Goal: Task Accomplishment & Management: Manage account settings

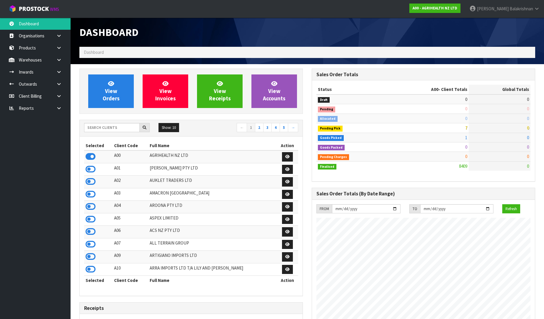
scroll to position [446, 232]
click at [118, 128] on input "text" at bounding box center [112, 127] width 56 height 9
click at [110, 127] on input "text" at bounding box center [112, 127] width 56 height 9
click at [115, 125] on input "text" at bounding box center [112, 127] width 56 height 9
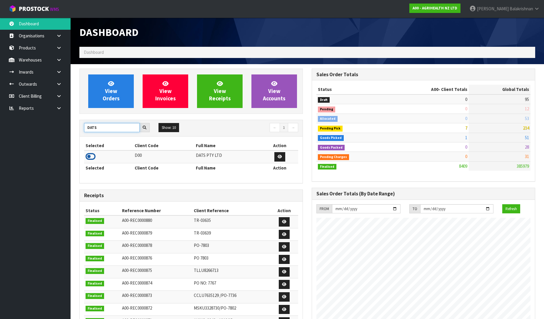
type input "DATS"
click at [94, 155] on icon at bounding box center [91, 156] width 10 height 9
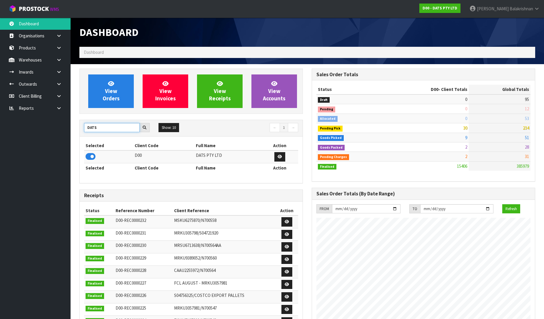
click at [114, 127] on input "DATS" at bounding box center [112, 127] width 56 height 9
click at [62, 58] on link at bounding box center [61, 60] width 19 height 12
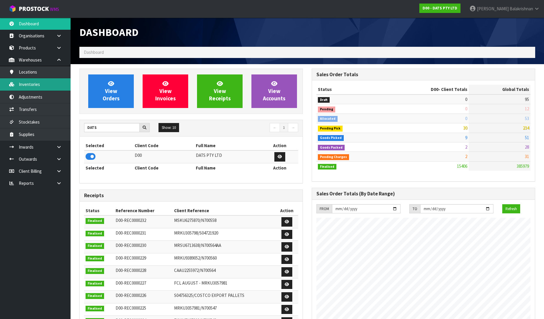
click at [38, 83] on link "Inventories" at bounding box center [35, 84] width 71 height 12
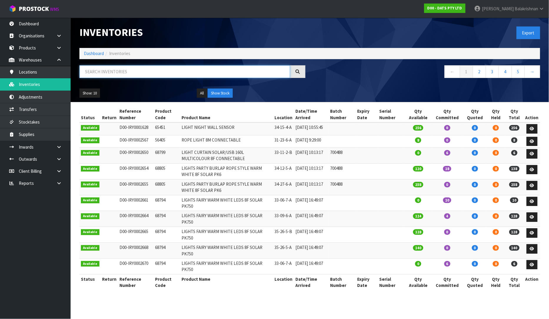
click at [119, 70] on input "text" at bounding box center [184, 71] width 211 height 13
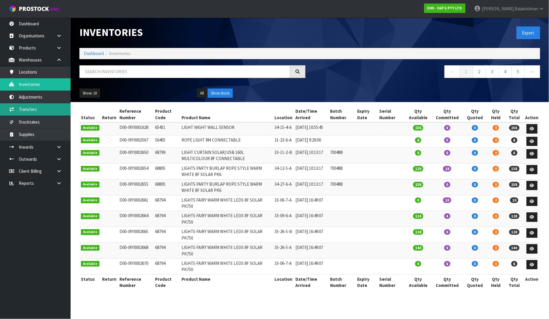
click at [32, 111] on link "Transfers" at bounding box center [35, 109] width 71 height 12
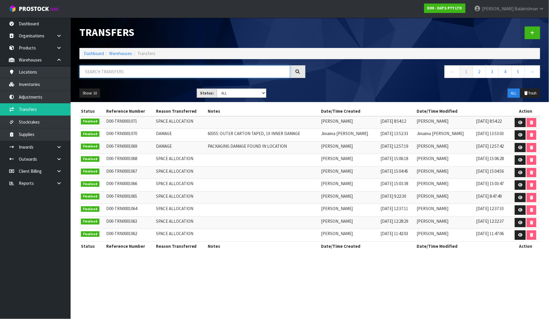
click at [101, 71] on input "text" at bounding box center [184, 71] width 211 height 13
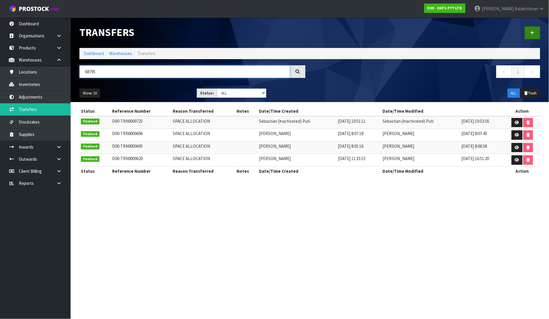
type input "68795"
click at [534, 33] on icon at bounding box center [532, 33] width 4 height 4
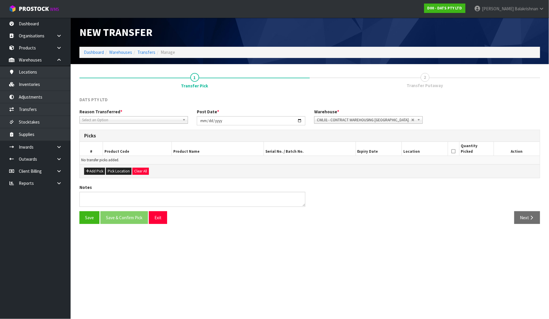
click at [110, 117] on span "Select an Option" at bounding box center [131, 119] width 98 height 7
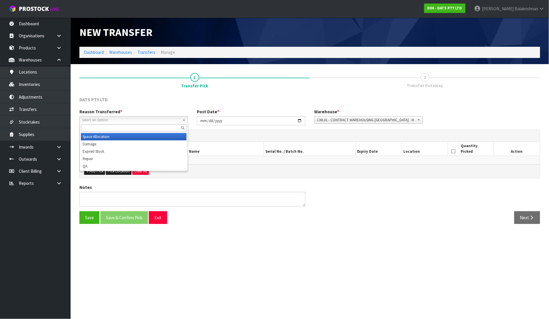
click at [100, 137] on li "Space Allocation" at bounding box center [134, 136] width 106 height 7
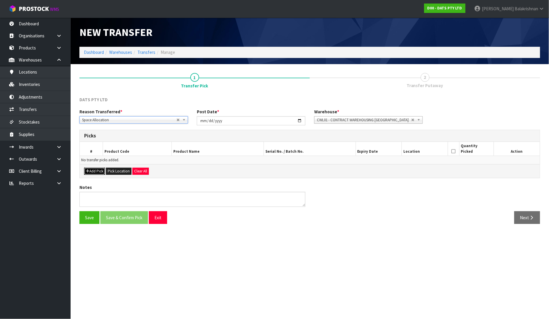
click at [95, 171] on button "Add Pick" at bounding box center [94, 171] width 21 height 7
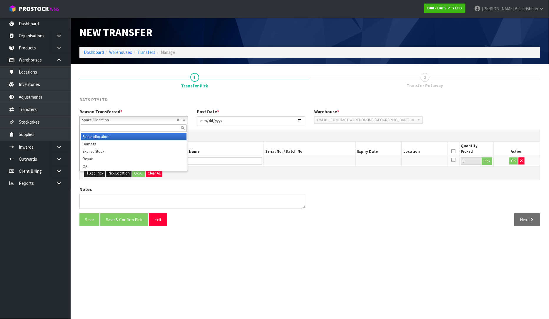
click at [115, 121] on span "Space Allocation" at bounding box center [129, 119] width 94 height 7
click at [105, 140] on li "Damage" at bounding box center [134, 143] width 106 height 7
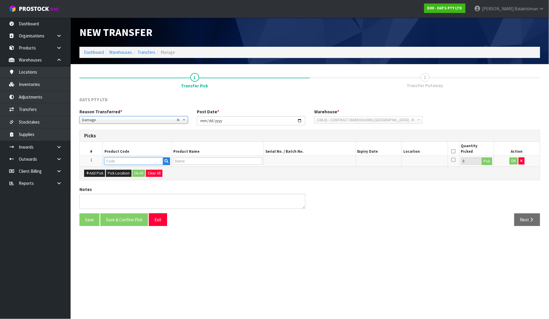
click at [114, 162] on input "text" at bounding box center [133, 160] width 59 height 7
type input "68795"
type input "FAIRY LIGHTS MULTICOLOR++LEDS 8F SOLAR PK750"
type input "68795"
click at [489, 160] on button "Pick" at bounding box center [487, 161] width 10 height 8
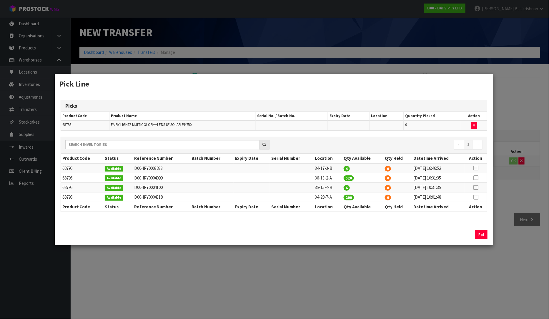
click at [479, 187] on td at bounding box center [476, 188] width 22 height 10
click at [471, 187] on td at bounding box center [476, 188] width 22 height 10
click at [477, 188] on icon at bounding box center [476, 187] width 5 height 0
click at [396, 233] on input "6" at bounding box center [418, 234] width 62 height 9
type input "1"
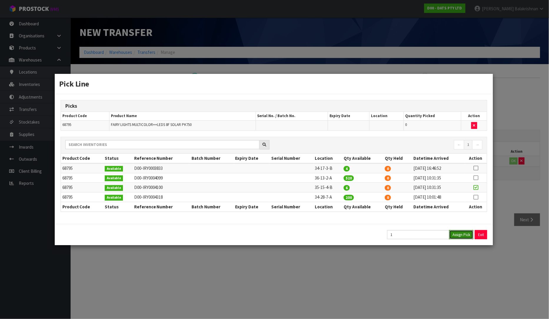
click at [465, 234] on button "Assign Pick" at bounding box center [461, 234] width 24 height 9
type input "1"
click at [478, 234] on button "Exit" at bounding box center [481, 234] width 12 height 9
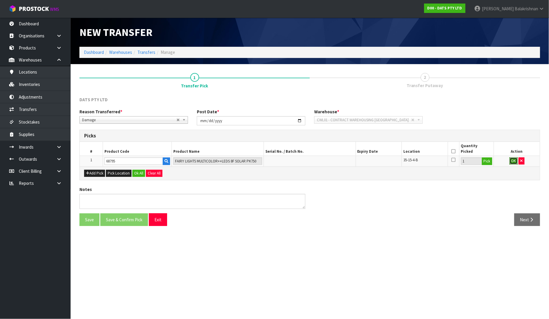
click at [512, 160] on button "OK" at bounding box center [513, 160] width 8 height 7
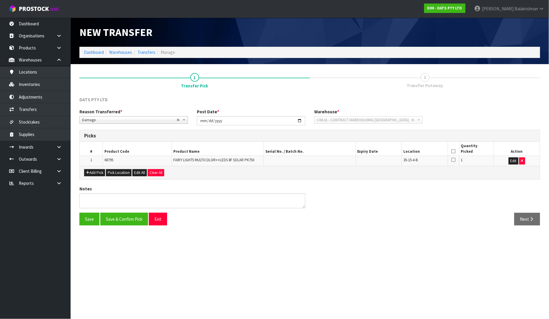
click at [452, 151] on icon at bounding box center [453, 151] width 4 height 0
click at [133, 224] on button "Save & Confirm Pick" at bounding box center [124, 219] width 48 height 13
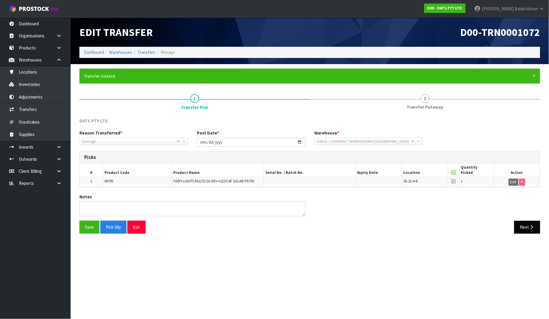
click at [537, 234] on div "Save Pick Slip Exit Next" at bounding box center [309, 229] width 469 height 17
click at [531, 225] on icon "button" at bounding box center [532, 227] width 6 height 4
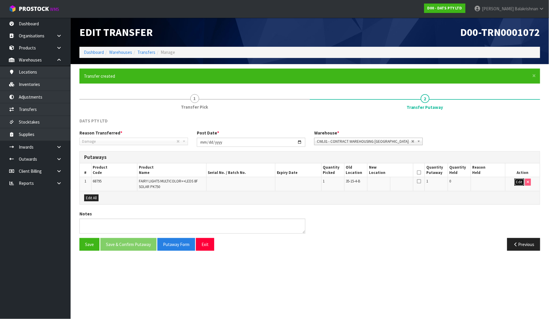
click at [521, 183] on button "Edit" at bounding box center [519, 182] width 10 height 7
click at [380, 183] on input "text" at bounding box center [387, 182] width 36 height 7
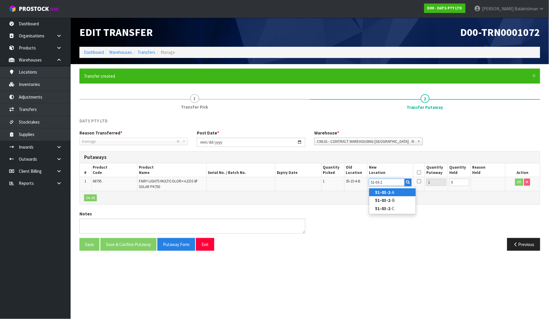
type input "51-03-2"
click at [403, 189] on link "51-03-2 -A" at bounding box center [392, 192] width 46 height 8
type input "51-03-2-A"
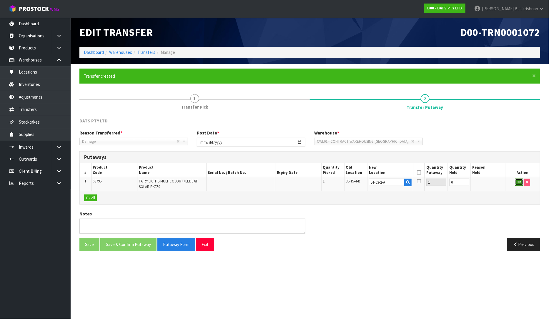
click at [517, 183] on button "OK" at bounding box center [519, 182] width 8 height 7
click at [417, 172] on icon at bounding box center [419, 172] width 4 height 0
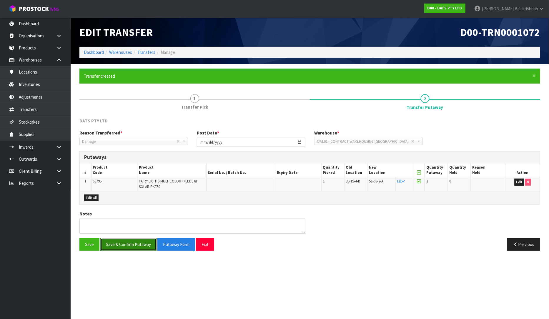
click at [121, 241] on button "Save & Confirm Putaway" at bounding box center [128, 244] width 56 height 13
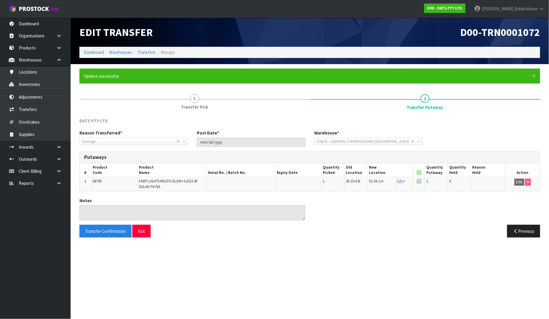
click at [96, 181] on span "68795" at bounding box center [97, 181] width 9 height 5
copy span "68795"
click at [30, 86] on link "Inventories" at bounding box center [35, 84] width 71 height 12
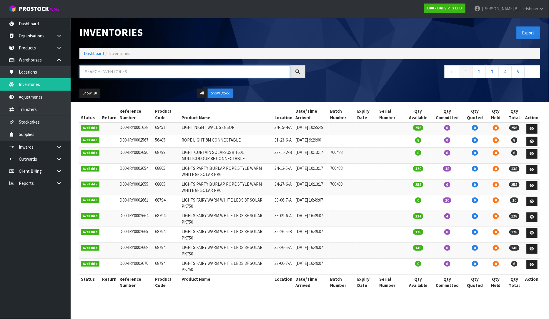
click at [154, 69] on input "text" at bounding box center [184, 71] width 211 height 13
paste input "68795"
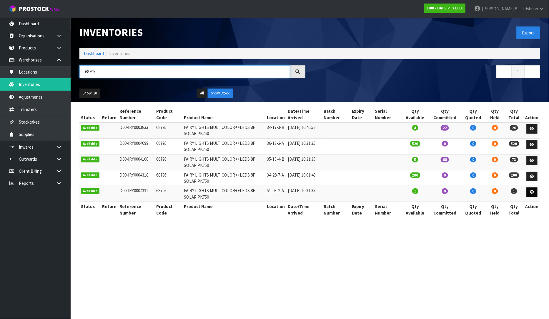
type input "68795"
click at [533, 193] on icon at bounding box center [532, 192] width 4 height 4
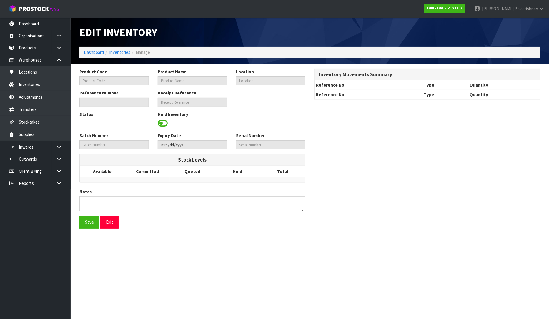
type input "68795"
type input "FAIRY LIGHTS MULTICOLOR++LEDS 8F SOLAR PK750"
type input "51-03-2-A"
type input "D00-IRY0004331"
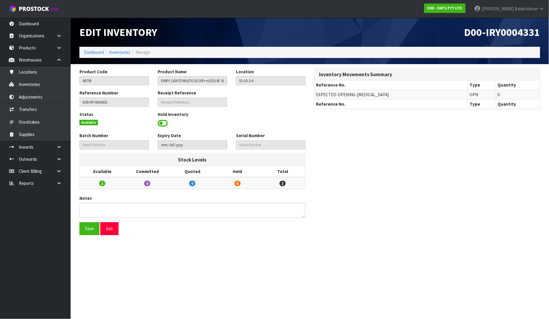
click at [161, 126] on span at bounding box center [163, 123] width 10 height 9
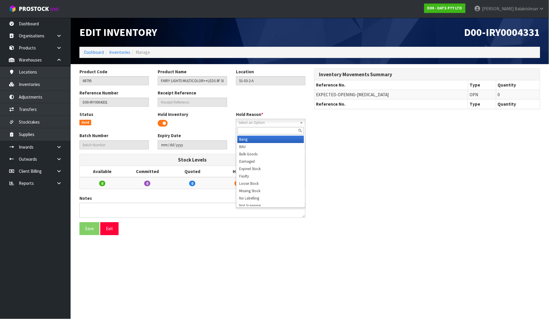
click at [269, 122] on span "Select an Option" at bounding box center [268, 122] width 59 height 7
click at [258, 129] on input "text" at bounding box center [270, 130] width 66 height 7
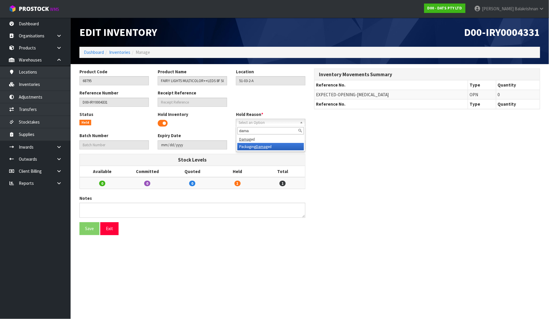
type input "dama"
click at [254, 148] on li "Packaging Dama ged" at bounding box center [270, 146] width 66 height 7
click at [87, 227] on button "Save" at bounding box center [89, 228] width 20 height 13
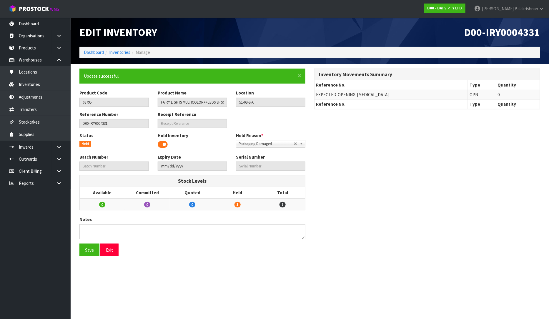
click at [121, 49] on ol "Dashboard Inventories Manage" at bounding box center [309, 52] width 461 height 11
click at [123, 53] on link "Inventories" at bounding box center [119, 52] width 21 height 6
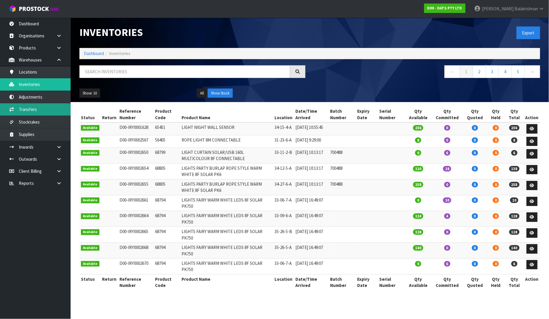
click at [31, 107] on link "Transfers" at bounding box center [35, 109] width 71 height 12
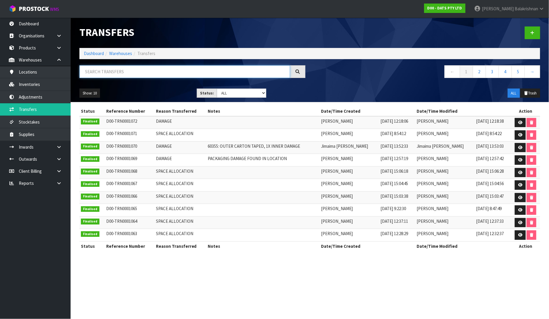
click at [120, 71] on input "text" at bounding box center [184, 71] width 211 height 13
click at [128, 70] on input "text" at bounding box center [184, 71] width 211 height 13
click at [535, 34] on link at bounding box center [532, 32] width 15 height 13
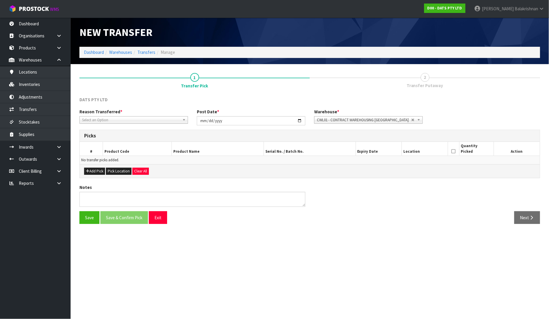
click at [128, 121] on span "Select an Option" at bounding box center [131, 119] width 98 height 7
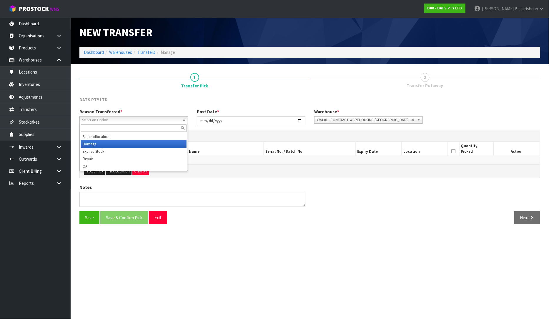
click at [116, 145] on li "Damage" at bounding box center [134, 143] width 106 height 7
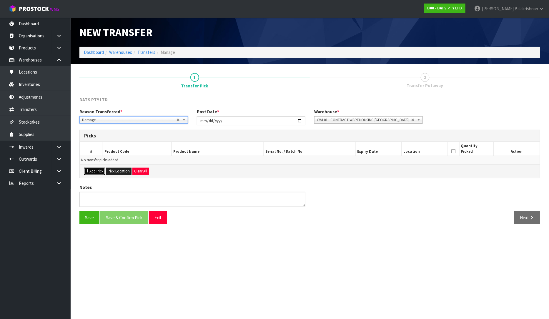
click at [90, 172] on button "Add Pick" at bounding box center [94, 171] width 21 height 7
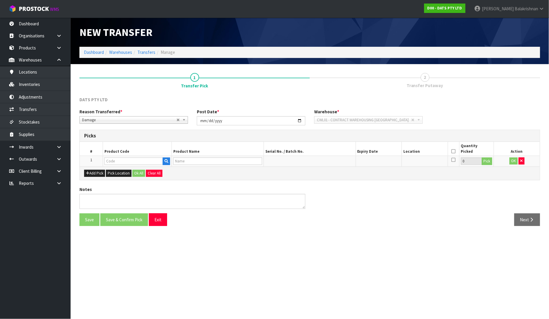
click at [127, 156] on td at bounding box center [137, 161] width 69 height 11
click at [130, 161] on input "text" at bounding box center [133, 160] width 59 height 7
type input "68742"
type input "LIGHTS PARTY FILAMENT LEDS W.W"
type input "68742"
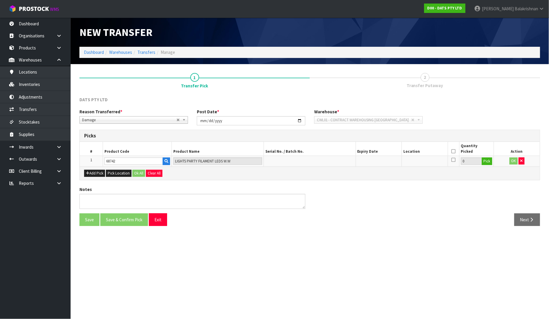
click at [480, 165] on td "0 Pick" at bounding box center [476, 161] width 34 height 11
click at [489, 161] on button "Pick" at bounding box center [487, 161] width 10 height 8
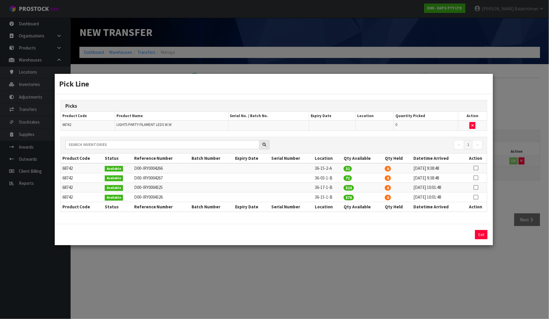
drag, startPoint x: 475, startPoint y: 167, endPoint x: 473, endPoint y: 174, distance: 7.4
click at [476, 168] on icon at bounding box center [476, 168] width 5 height 0
drag, startPoint x: 410, startPoint y: 228, endPoint x: 410, endPoint y: 236, distance: 7.9
click at [411, 231] on div "32 Assign Pick Exit" at bounding box center [274, 234] width 439 height 21
click at [409, 236] on input "32" at bounding box center [418, 234] width 62 height 9
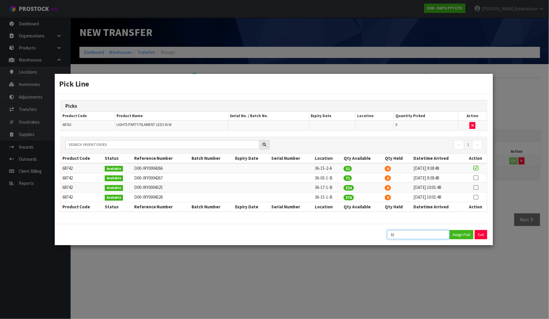
type input "3"
type input "1"
click at [459, 235] on button "Assign Pick" at bounding box center [461, 234] width 24 height 9
type input "1"
click at [481, 237] on button "Exit" at bounding box center [481, 234] width 12 height 9
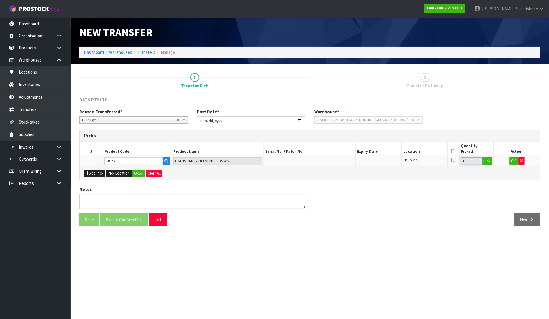
click at [473, 163] on input "1" at bounding box center [471, 160] width 21 height 7
click at [491, 161] on button "Pick" at bounding box center [487, 161] width 10 height 8
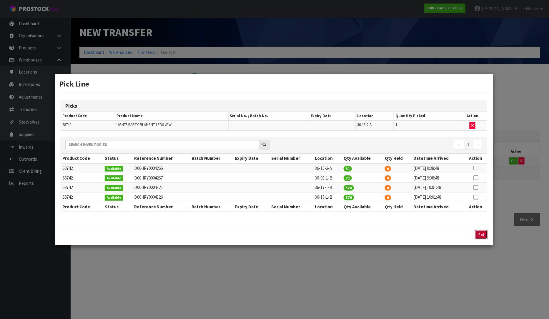
click at [480, 236] on button "Exit" at bounding box center [481, 234] width 12 height 9
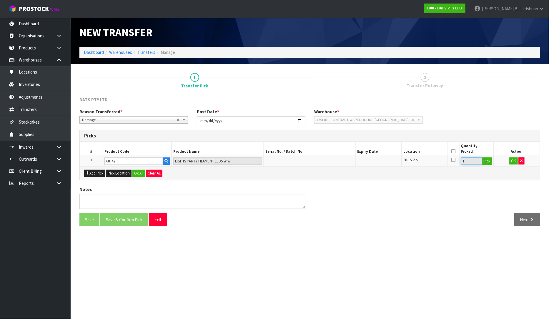
click at [468, 165] on td "1 Pick" at bounding box center [476, 161] width 34 height 11
click at [521, 161] on icon "button" at bounding box center [521, 161] width 2 height 4
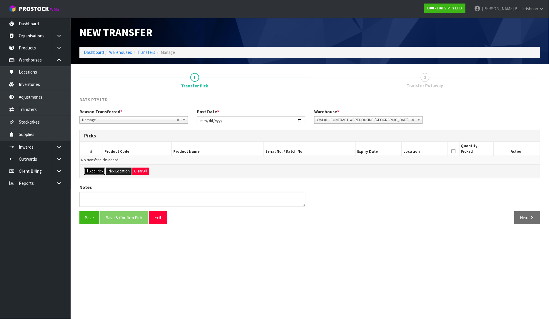
click at [86, 171] on icon "button" at bounding box center [88, 171] width 4 height 4
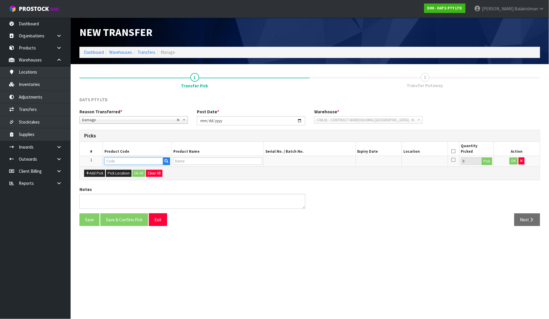
click at [124, 159] on input "text" at bounding box center [133, 160] width 59 height 7
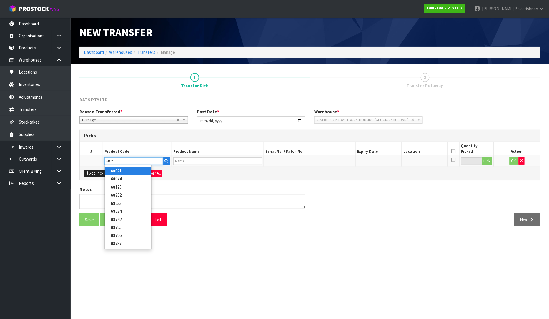
type input "68742"
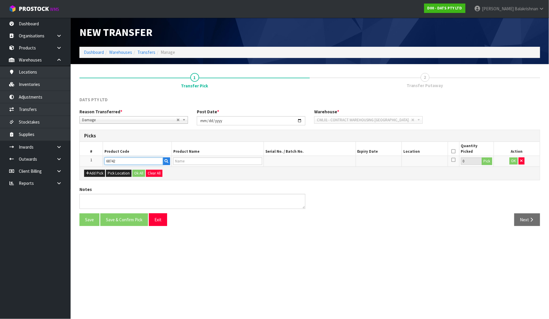
type input "LIGHTS PARTY FILAMENT LEDS W.W"
type input "68742"
click at [489, 162] on button "Pick" at bounding box center [487, 161] width 10 height 8
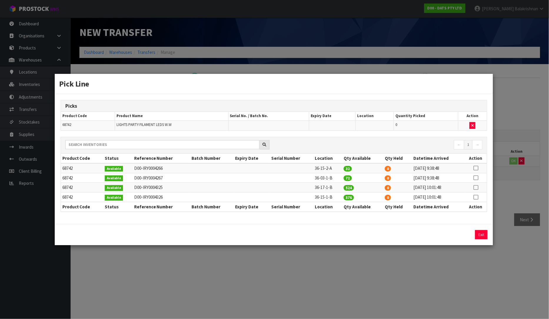
click at [475, 168] on icon at bounding box center [476, 168] width 5 height 0
click at [405, 237] on input "32" at bounding box center [418, 234] width 62 height 9
type input "3"
type input "4"
click at [460, 237] on button "Assign Pick" at bounding box center [461, 234] width 24 height 9
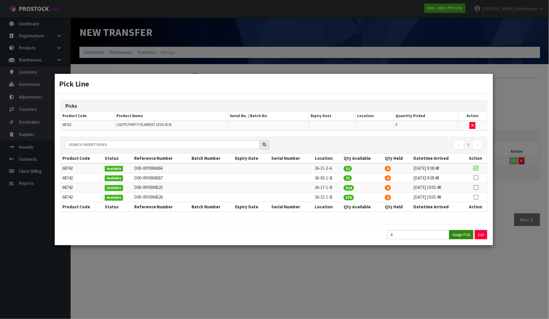
type input "4"
click at [477, 233] on button "Exit" at bounding box center [481, 234] width 12 height 9
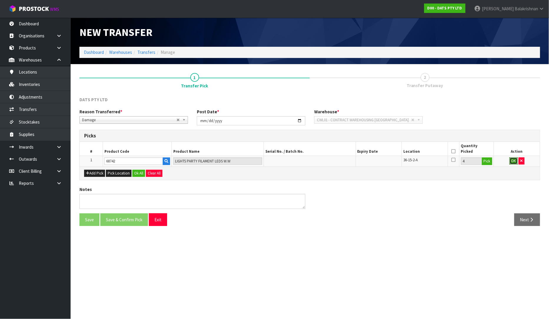
click at [515, 161] on button "OK" at bounding box center [513, 160] width 8 height 7
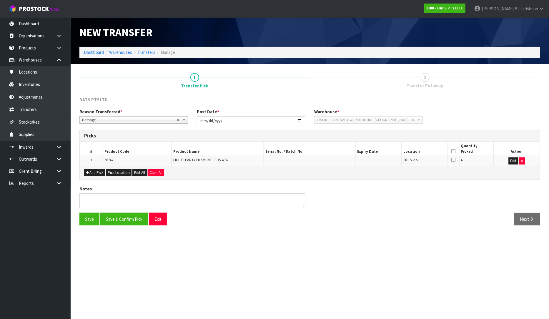
click at [452, 151] on icon at bounding box center [453, 151] width 4 height 0
click at [119, 218] on button "Save & Confirm Pick" at bounding box center [124, 219] width 48 height 13
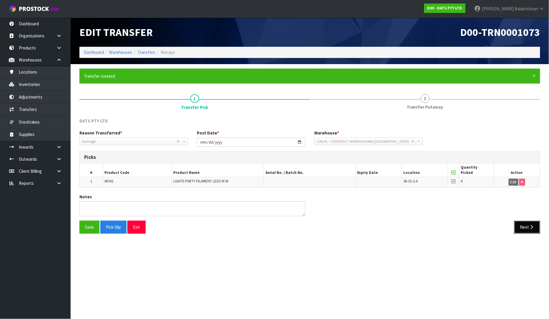
click at [522, 227] on button "Next" at bounding box center [527, 227] width 26 height 13
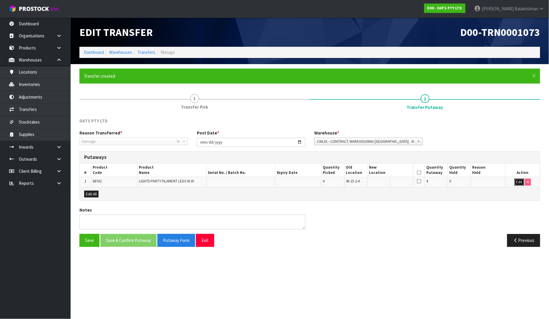
click at [517, 180] on button "Edit" at bounding box center [519, 182] width 10 height 7
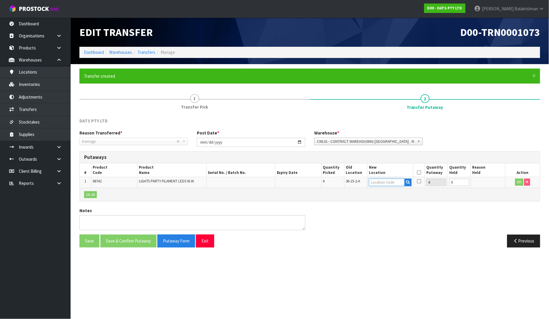
click at [392, 184] on input "text" at bounding box center [387, 182] width 36 height 7
type input "51-03-2-B"
click at [520, 181] on button "OK" at bounding box center [519, 182] width 8 height 7
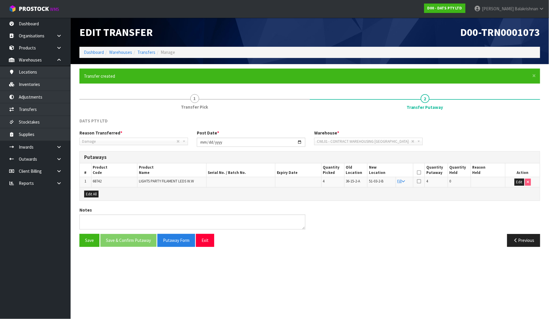
click at [419, 173] on icon at bounding box center [419, 172] width 4 height 0
click at [118, 240] on button "Save & Confirm Putaway" at bounding box center [128, 240] width 56 height 13
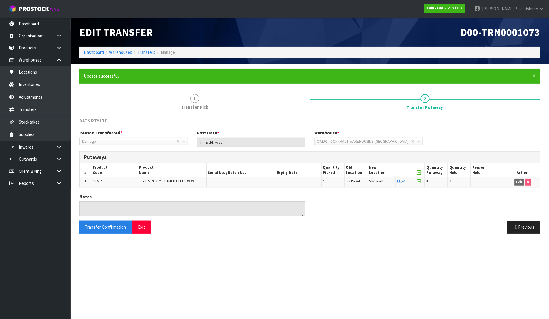
click at [98, 181] on span "68742" at bounding box center [97, 181] width 9 height 5
click at [98, 180] on span "68742" at bounding box center [97, 181] width 9 height 5
copy span "68742"
click at [33, 86] on link "Inventories" at bounding box center [35, 84] width 71 height 12
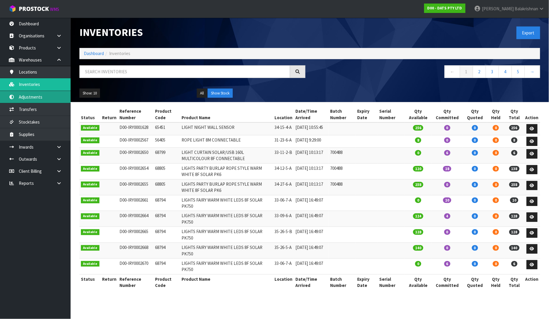
click at [41, 94] on link "Adjustments" at bounding box center [35, 97] width 71 height 12
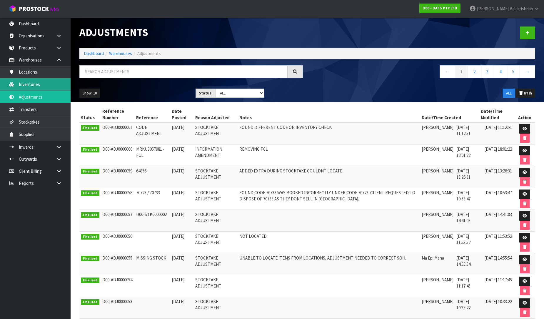
click at [56, 87] on link "Inventories" at bounding box center [35, 84] width 71 height 12
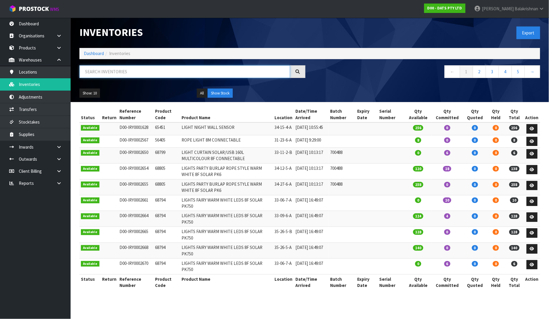
click at [150, 69] on input "text" at bounding box center [184, 71] width 211 height 13
paste input "68742"
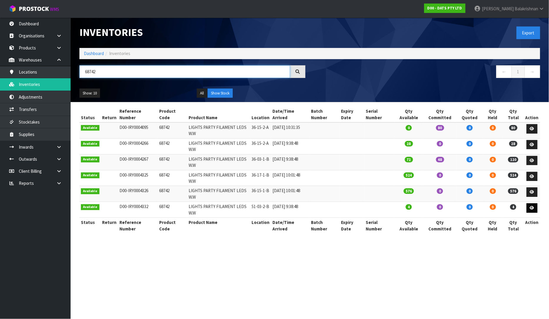
type input "68742"
click at [536, 210] on link at bounding box center [531, 207] width 11 height 9
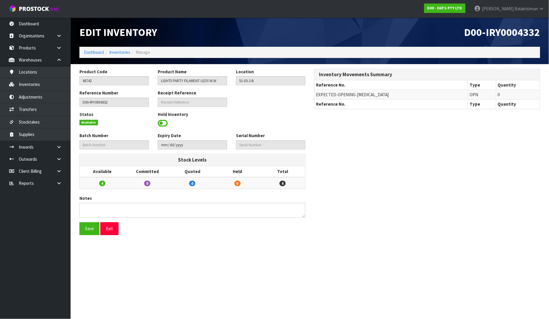
drag, startPoint x: 160, startPoint y: 122, endPoint x: 166, endPoint y: 124, distance: 7.1
click at [162, 124] on span at bounding box center [163, 123] width 10 height 9
click at [281, 123] on span "Select an Option" at bounding box center [268, 122] width 59 height 7
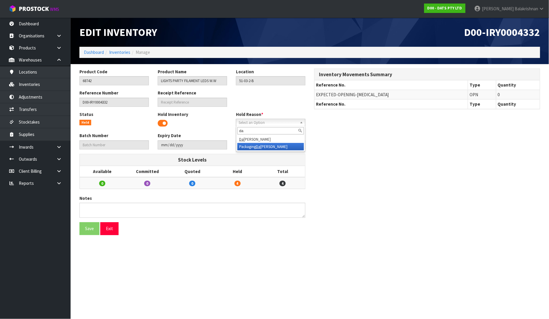
type input "da"
click at [260, 143] on li "Packaging Da maged" at bounding box center [270, 146] width 66 height 7
click at [89, 225] on button "Save" at bounding box center [89, 228] width 20 height 13
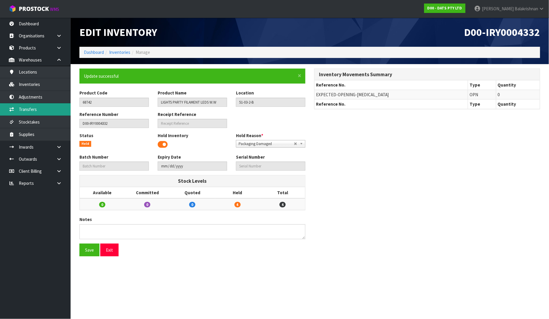
click at [33, 104] on link "Transfers" at bounding box center [35, 109] width 71 height 12
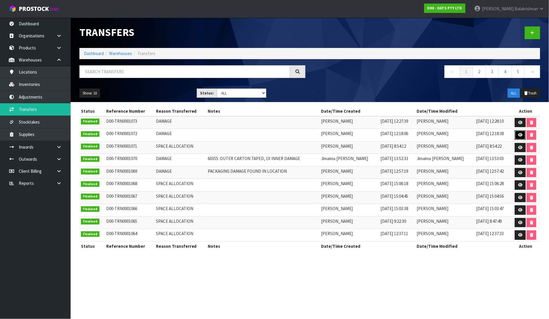
click at [519, 135] on icon at bounding box center [520, 135] width 4 height 4
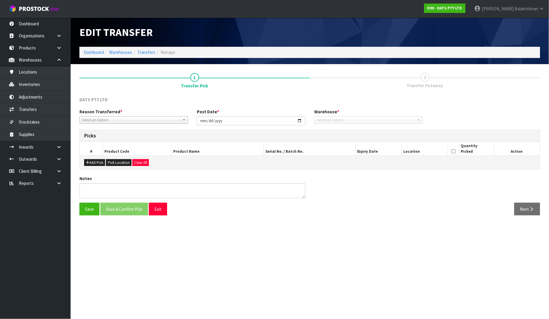
type input "2025-10-16"
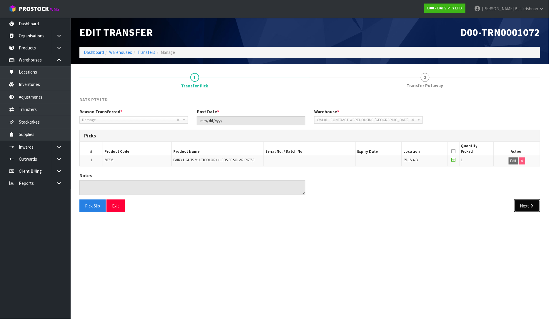
click at [531, 204] on icon "button" at bounding box center [532, 206] width 6 height 4
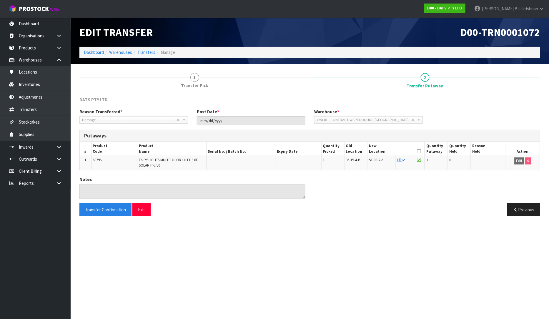
click at [96, 159] on span "68795" at bounding box center [97, 159] width 9 height 5
copy span "68795"
click at [140, 51] on link "Transfers" at bounding box center [146, 52] width 18 height 6
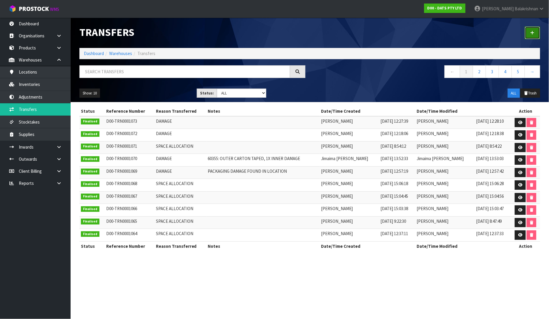
click at [534, 31] on link at bounding box center [532, 32] width 15 height 13
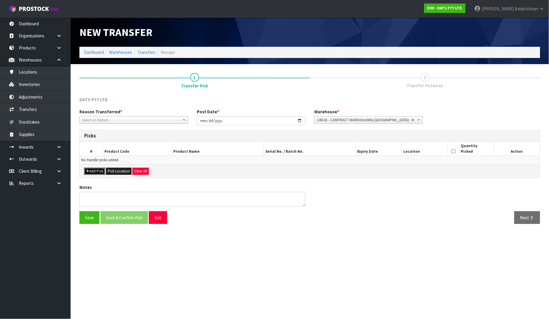
click at [98, 168] on button "Add Pick" at bounding box center [94, 171] width 21 height 7
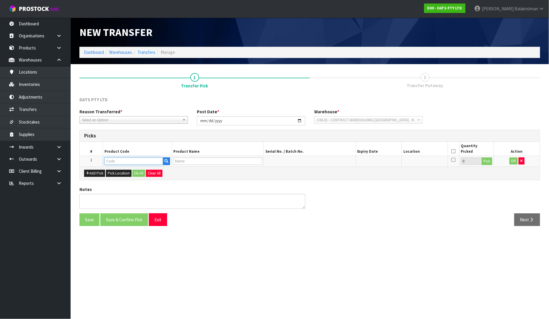
paste input "68795"
type input "68795"
type input "FAIRY LIGHTS MULTICOLOR++LEDS 8F SOLAR PK750"
type input "68795"
click at [490, 162] on button "Pick" at bounding box center [487, 161] width 10 height 8
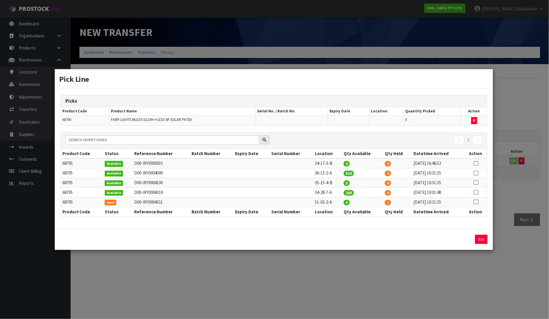
click at [473, 183] on td at bounding box center [476, 183] width 22 height 10
click at [480, 183] on td at bounding box center [476, 183] width 22 height 10
click at [473, 183] on td at bounding box center [476, 183] width 22 height 10
click at [475, 183] on icon at bounding box center [476, 182] width 5 height 0
click at [424, 237] on input "5" at bounding box center [418, 239] width 62 height 9
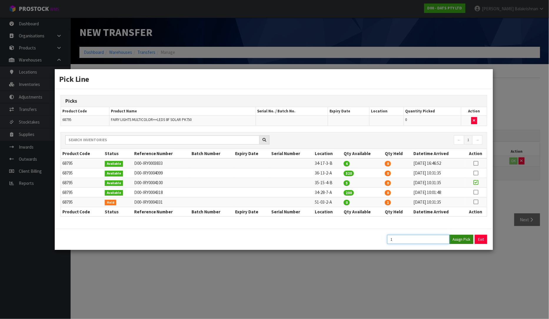
type input "1"
click at [466, 244] on div "1 Assign Pick Exit" at bounding box center [274, 239] width 439 height 21
click at [462, 238] on button "Assign Pick" at bounding box center [461, 239] width 24 height 9
type input "1"
click at [477, 239] on button "Exit" at bounding box center [481, 239] width 12 height 9
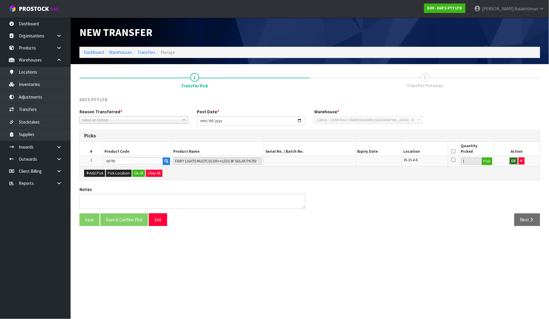
click at [514, 161] on button "OK" at bounding box center [513, 160] width 8 height 7
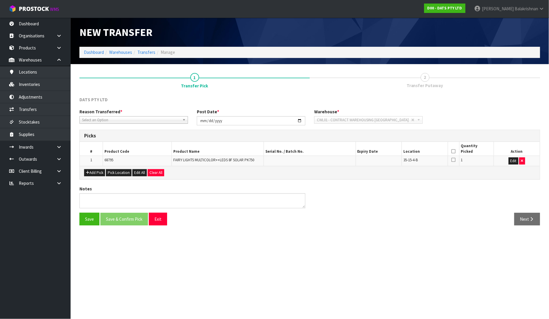
click at [452, 151] on icon at bounding box center [453, 151] width 4 height 0
click at [92, 220] on button "Save" at bounding box center [89, 219] width 20 height 13
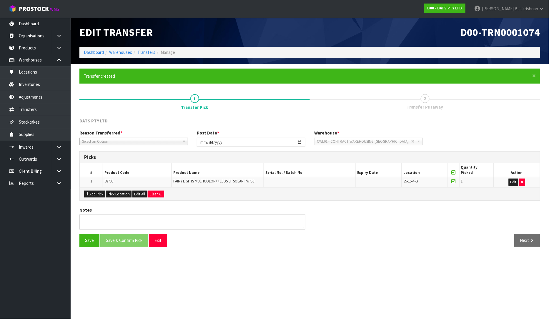
click at [423, 206] on div "DATS PTY LTD Reason Transferred * Space Allocation Damage Expired Stock Repair …" at bounding box center [309, 185] width 461 height 134
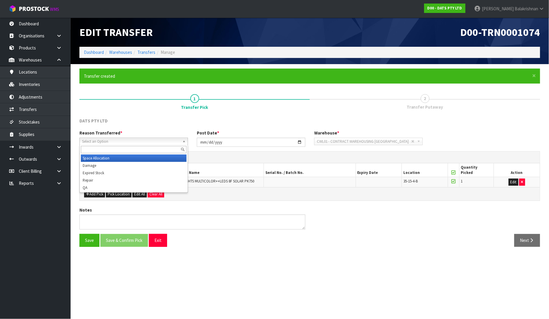
click at [171, 139] on span "Select an Option" at bounding box center [131, 141] width 98 height 7
click at [114, 163] on li "Damage" at bounding box center [134, 165] width 106 height 7
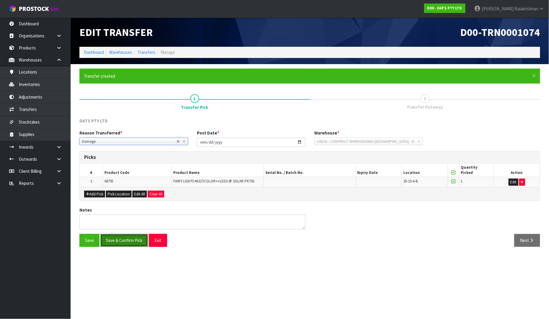
click at [122, 239] on button "Save & Confirm Pick" at bounding box center [124, 240] width 48 height 13
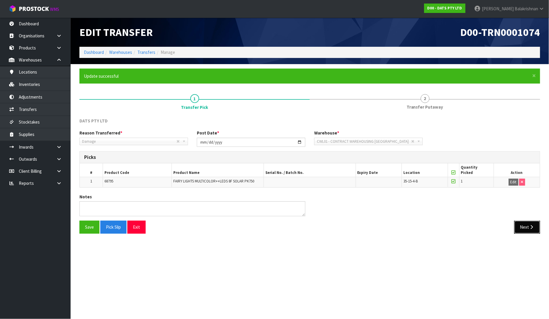
click at [530, 230] on button "Next" at bounding box center [527, 227] width 26 height 13
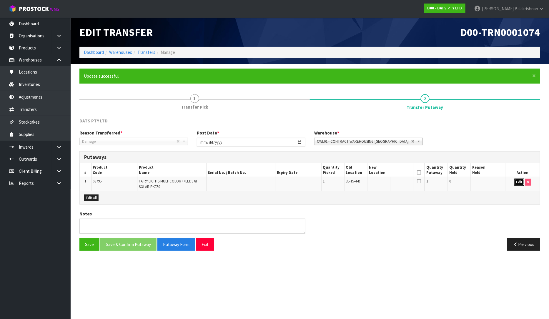
click at [521, 183] on button "Edit" at bounding box center [519, 182] width 10 height 7
click at [379, 180] on input "text" at bounding box center [387, 182] width 36 height 7
type input "51-02-2-B"
click at [402, 212] on div "Notes" at bounding box center [309, 224] width 469 height 27
click at [379, 184] on input "text" at bounding box center [387, 182] width 36 height 7
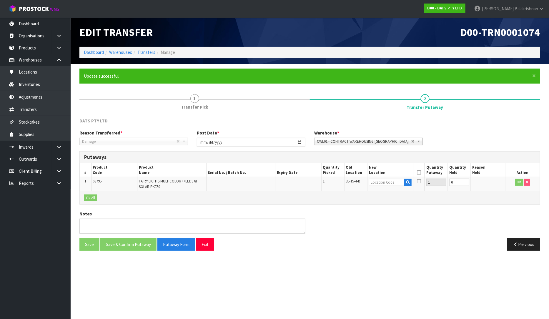
click at [380, 223] on div "Notes" at bounding box center [309, 224] width 469 height 27
click at [389, 184] on input "text" at bounding box center [387, 182] width 36 height 7
type input "51-03-2-B"
click at [516, 182] on button "OK" at bounding box center [519, 182] width 8 height 7
click at [420, 172] on icon at bounding box center [419, 172] width 4 height 0
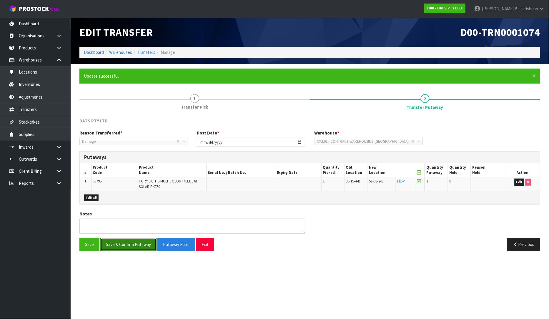
click at [127, 239] on button "Save & Confirm Putaway" at bounding box center [128, 244] width 56 height 13
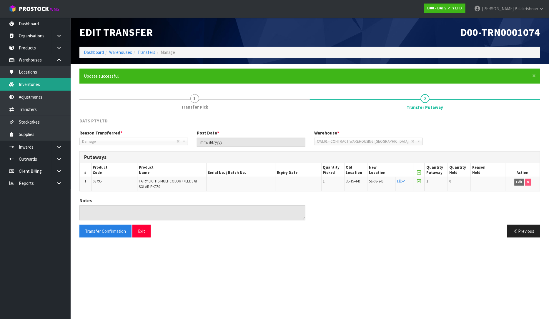
click at [31, 90] on link "Inventories" at bounding box center [35, 84] width 71 height 12
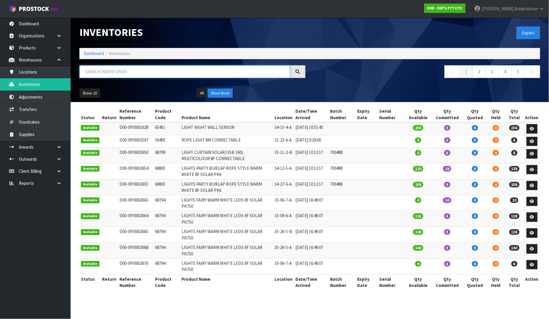
click at [126, 69] on input "text" at bounding box center [184, 71] width 211 height 13
paste input "68795"
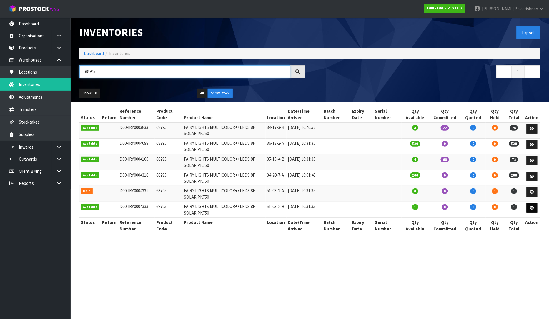
type input "68795"
click at [531, 206] on icon at bounding box center [532, 208] width 4 height 4
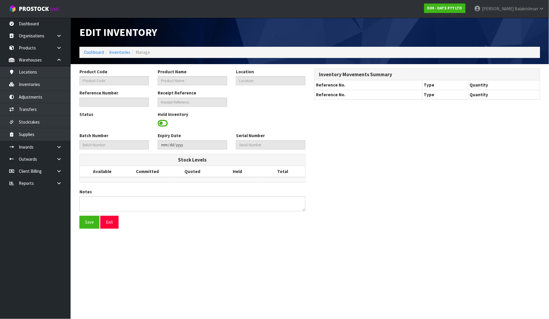
type input "68795"
type input "FAIRY LIGHTS MULTICOLOR++LEDS 8F SOLAR PK750"
type input "51-03-2-B"
type input "D00-IRY0004333"
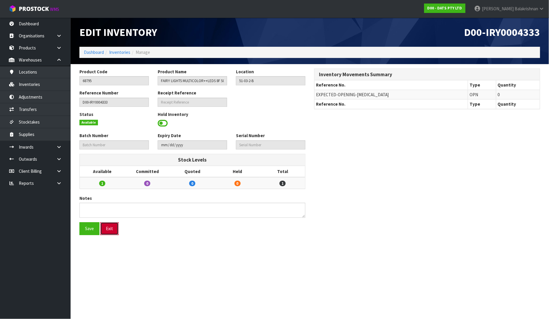
click at [114, 231] on button "Exit" at bounding box center [109, 228] width 18 height 13
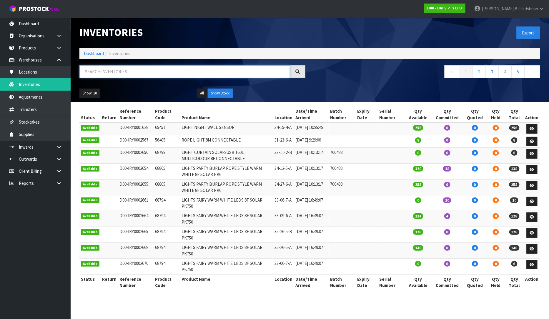
paste input "68795"
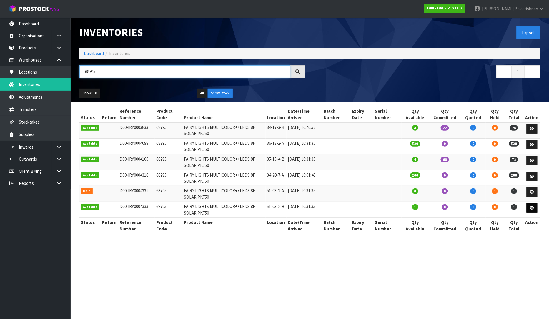
type input "68795"
click at [533, 208] on icon at bounding box center [532, 208] width 4 height 4
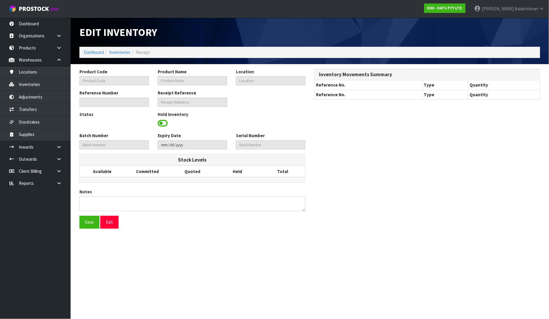
type input "68795"
type input "FAIRY LIGHTS MULTICOLOR++LEDS 8F SOLAR PK750"
type input "51-03-2-B"
type input "D00-IRY0004333"
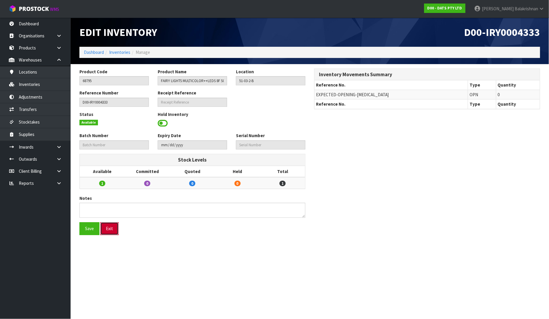
click at [111, 228] on button "Exit" at bounding box center [109, 228] width 18 height 13
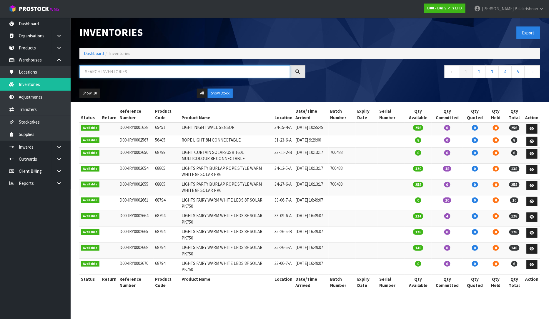
paste input "68795"
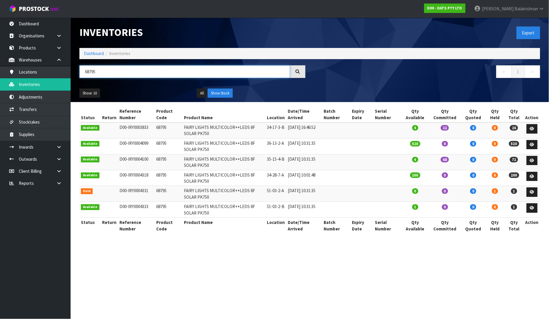
type input "68795"
click at [155, 196] on td "68795" at bounding box center [169, 194] width 28 height 16
click at [159, 206] on td "68795" at bounding box center [169, 210] width 28 height 16
click at [160, 206] on td "68795" at bounding box center [169, 210] width 28 height 16
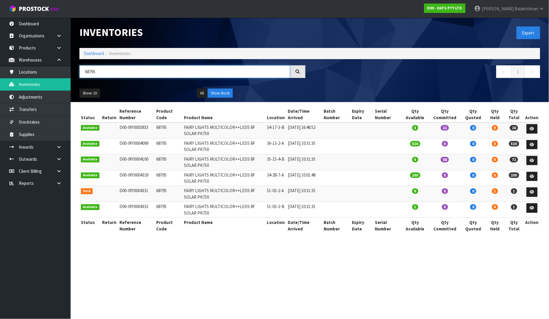
click at [128, 71] on input "68795" at bounding box center [184, 71] width 211 height 13
drag, startPoint x: 128, startPoint y: 71, endPoint x: -24, endPoint y: 69, distance: 152.7
click at [0, 69] on html "Toggle navigation ProStock WMS D00 - DATS PTY LTD Raj Balakrishnan Logout Dashb…" at bounding box center [274, 159] width 549 height 319
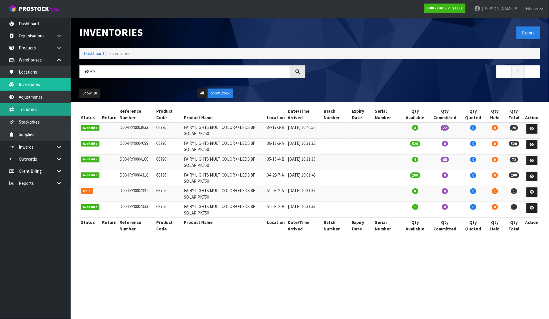
click at [45, 115] on link "Transfers" at bounding box center [35, 109] width 71 height 12
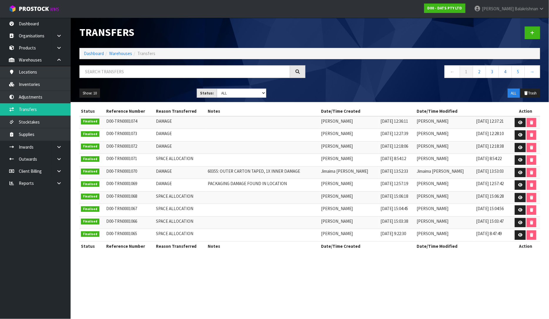
click at [524, 36] on div at bounding box center [427, 33] width 235 height 30
click at [532, 33] on icon at bounding box center [532, 33] width 4 height 4
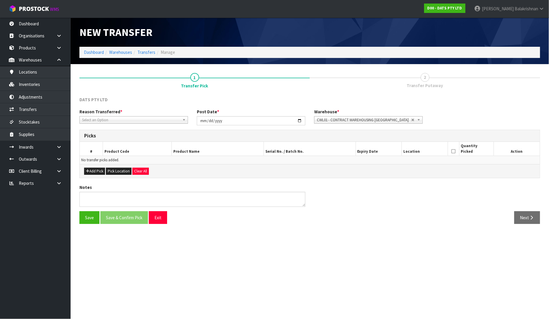
click at [119, 119] on span "Select an Option" at bounding box center [131, 119] width 98 height 7
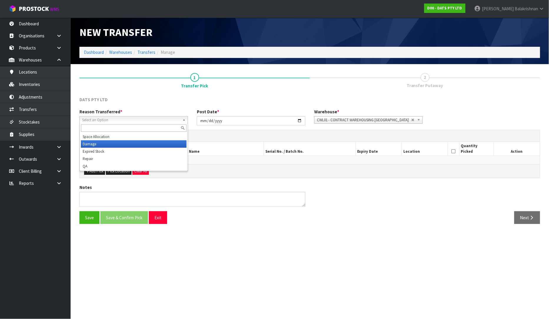
click at [108, 143] on li "Damage" at bounding box center [134, 143] width 106 height 7
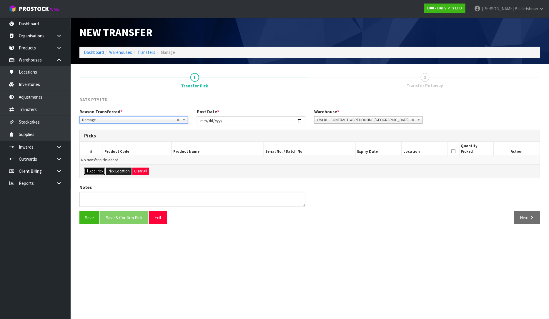
click at [96, 174] on button "Add Pick" at bounding box center [94, 171] width 21 height 7
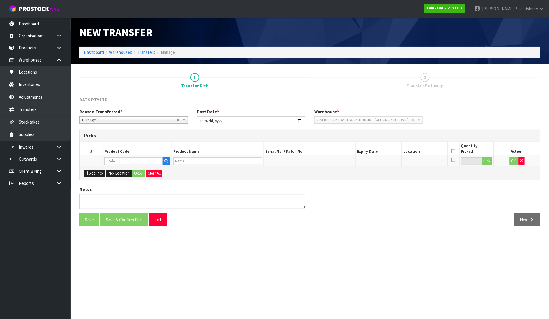
click at [125, 152] on th "Product Code" at bounding box center [137, 149] width 69 height 14
click at [126, 162] on input "text" at bounding box center [133, 160] width 59 height 7
paste input "68795"
type input "68795"
type input "FAIRY LIGHTS MULTICOLOR++LEDS 8F SOLAR PK750"
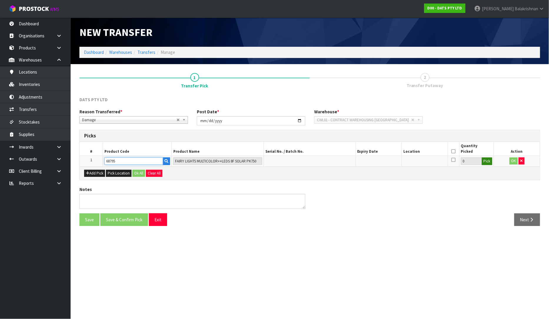
type input "68795"
click at [487, 160] on button "Pick" at bounding box center [487, 161] width 10 height 8
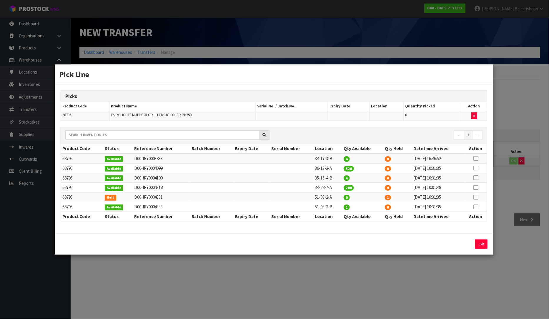
click at [475, 207] on icon at bounding box center [476, 207] width 5 height 0
click at [461, 246] on button "Assign Pick" at bounding box center [461, 243] width 24 height 9
type input "1"
click at [483, 244] on button "Exit" at bounding box center [481, 243] width 12 height 9
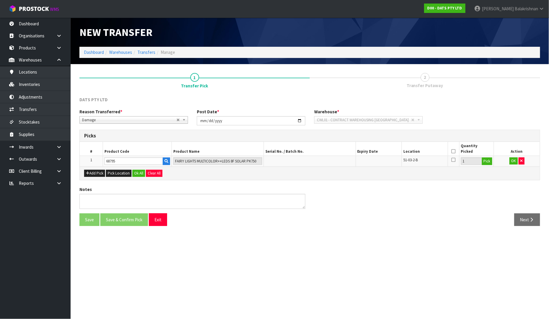
drag, startPoint x: 453, startPoint y: 150, endPoint x: 439, endPoint y: 157, distance: 15.7
click at [453, 151] on icon at bounding box center [453, 151] width 4 height 0
click at [140, 176] on button "Ok All" at bounding box center [138, 173] width 13 height 7
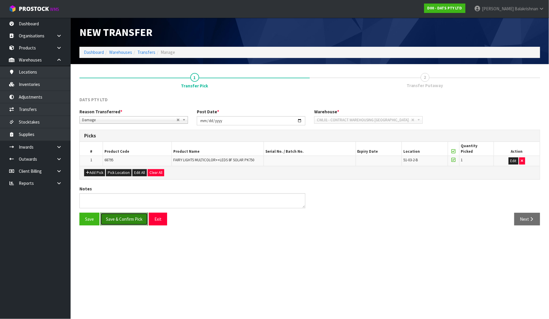
click at [129, 218] on button "Save & Confirm Pick" at bounding box center [124, 219] width 48 height 13
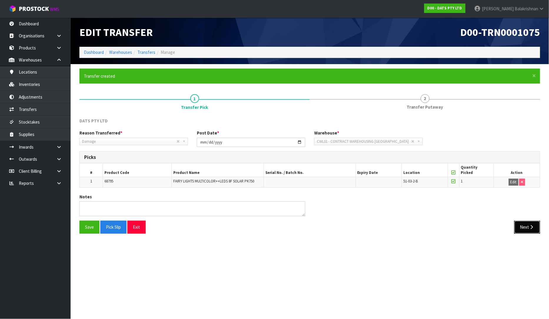
click at [526, 229] on button "Next" at bounding box center [527, 227] width 26 height 13
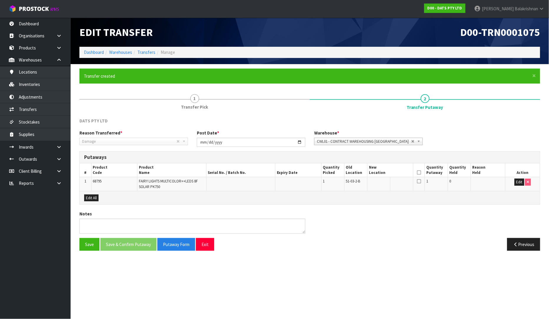
click at [518, 178] on td "Edit" at bounding box center [522, 184] width 34 height 14
click at [519, 179] on button "Edit" at bounding box center [519, 182] width 10 height 7
click at [383, 181] on input "text" at bounding box center [387, 182] width 36 height 7
drag, startPoint x: 362, startPoint y: 181, endPoint x: 344, endPoint y: 183, distance: 18.3
click at [344, 183] on tr "1 68795 FAIRY LIGHTS MULTICOLOR++LEDS 8F SOLAR PK750 1 51-03-2-B 1 0 OK" at bounding box center [310, 184] width 460 height 14
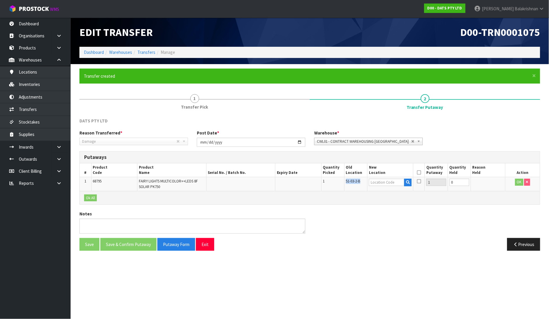
copy tr "51-03-2-B"
click at [376, 182] on input "text" at bounding box center [387, 182] width 36 height 7
paste input "51-03-2-B"
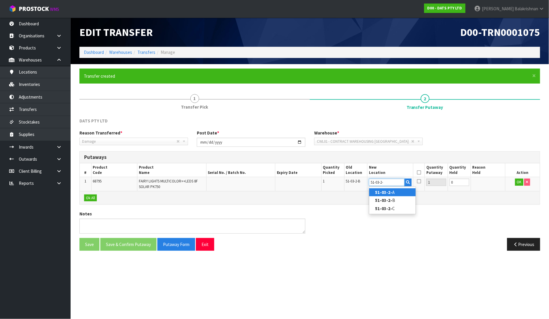
type input "51-03-2-"
click at [386, 191] on strong "51-03-2-" at bounding box center [383, 192] width 17 height 6
type input "51-03-2-A"
click at [516, 183] on button "OK" at bounding box center [519, 182] width 8 height 7
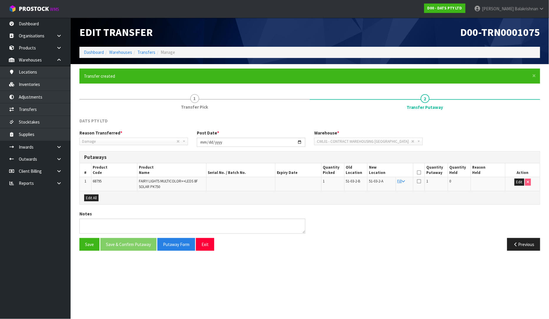
click at [419, 172] on icon at bounding box center [419, 172] width 4 height 0
click at [122, 242] on button "Save & Confirm Putaway" at bounding box center [128, 244] width 56 height 13
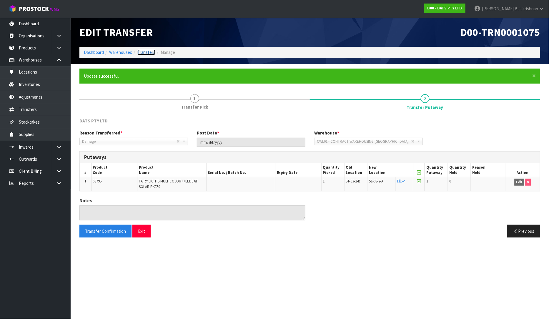
click at [146, 53] on link "Transfers" at bounding box center [146, 52] width 18 height 6
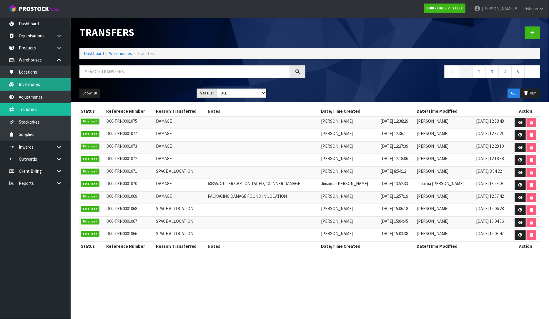
click at [30, 85] on link "Inventories" at bounding box center [35, 84] width 71 height 12
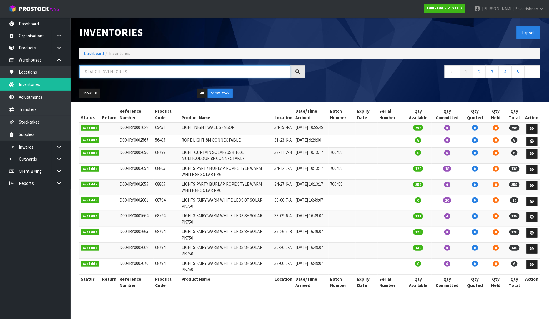
click at [140, 69] on input "text" at bounding box center [184, 71] width 211 height 13
paste input "51-03-2-B"
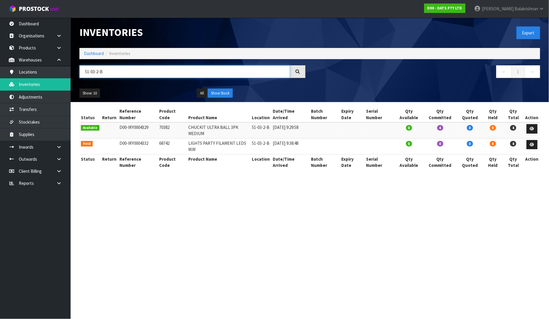
click at [121, 71] on input "51-03-2-B" at bounding box center [184, 71] width 211 height 13
type input "51-03-2-B"
click at [165, 138] on td "68742" at bounding box center [172, 146] width 29 height 16
copy td "68742"
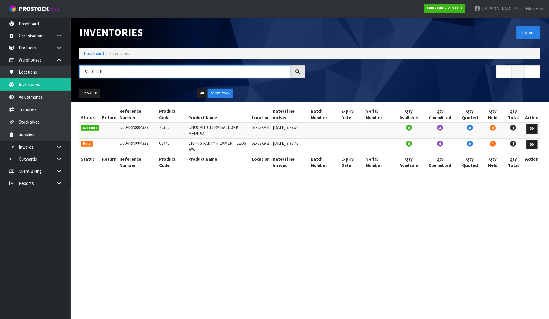
drag, startPoint x: 116, startPoint y: 73, endPoint x: -32, endPoint y: 77, distance: 147.7
click at [0, 77] on html "Toggle navigation ProStock WMS D00 - DATS PTY LTD Raj Balakrishnan Logout Dashb…" at bounding box center [274, 159] width 549 height 319
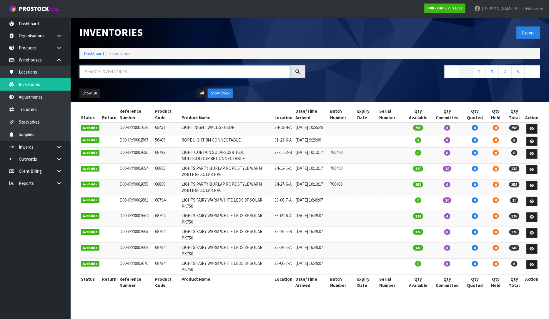
paste input "68742"
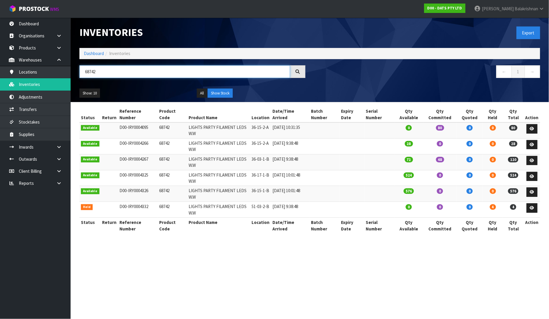
type input "68742"
click at [165, 206] on td "68742" at bounding box center [172, 210] width 29 height 16
click at [532, 209] on icon at bounding box center [532, 208] width 4 height 4
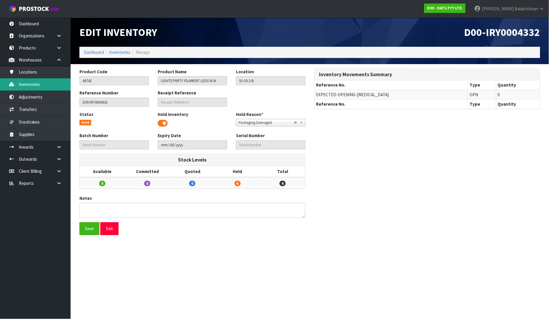
click at [32, 83] on link "Inventories" at bounding box center [35, 84] width 71 height 12
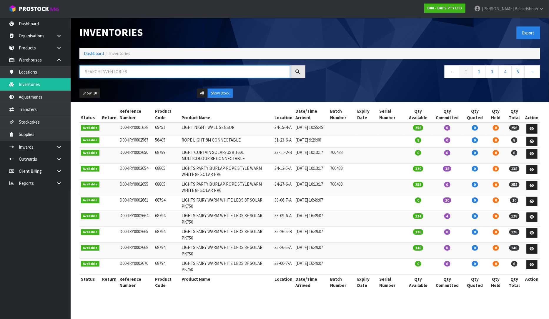
click at [192, 67] on input "text" at bounding box center [184, 71] width 211 height 13
paste input "68795"
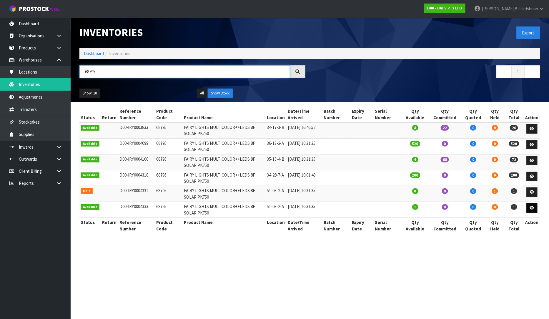
type input "68795"
click at [535, 209] on link at bounding box center [531, 207] width 11 height 9
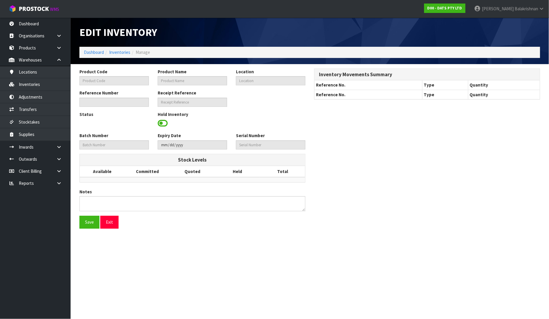
type input "68795"
type input "FAIRY LIGHTS MULTICOLOR++LEDS 8F SOLAR PK750"
type input "51-03-2-A"
type input "D00-IRY0004333"
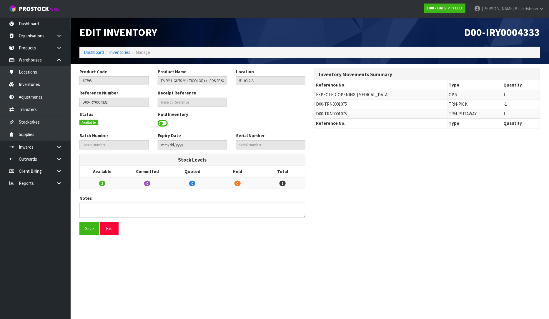
drag, startPoint x: 164, startPoint y: 116, endPoint x: 165, endPoint y: 121, distance: 4.2
click at [165, 117] on label "Hold Inventory" at bounding box center [173, 114] width 31 height 6
click at [165, 123] on span at bounding box center [163, 123] width 10 height 9
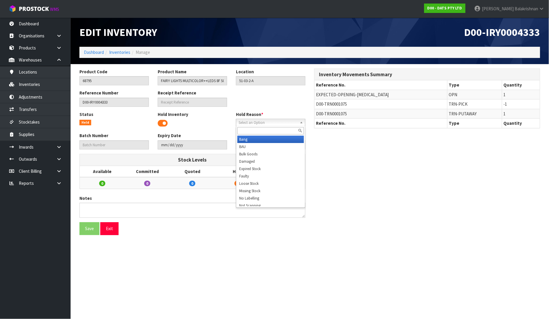
click at [271, 123] on span "Select an Option" at bounding box center [268, 122] width 59 height 7
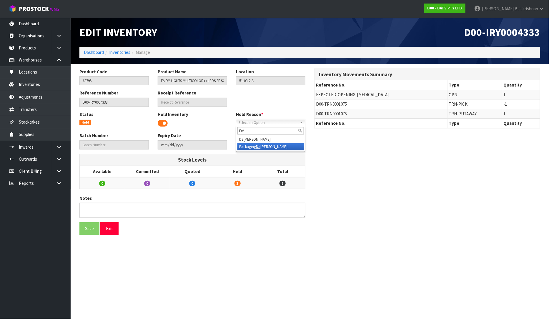
type input "DA"
click at [262, 144] on li "Packaging Da maged" at bounding box center [270, 146] width 66 height 7
click at [90, 228] on button "Save" at bounding box center [89, 228] width 20 height 13
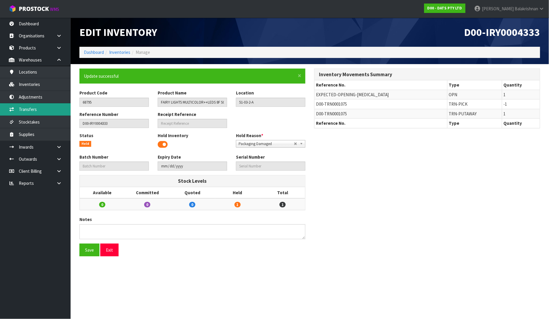
click at [37, 112] on link "Transfers" at bounding box center [35, 109] width 71 height 12
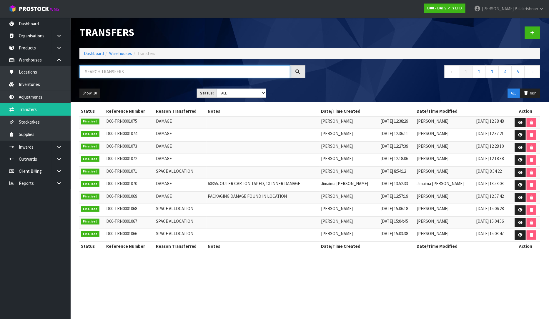
click at [111, 75] on input "text" at bounding box center [184, 71] width 211 height 13
click at [42, 104] on link "Transfers" at bounding box center [35, 109] width 71 height 12
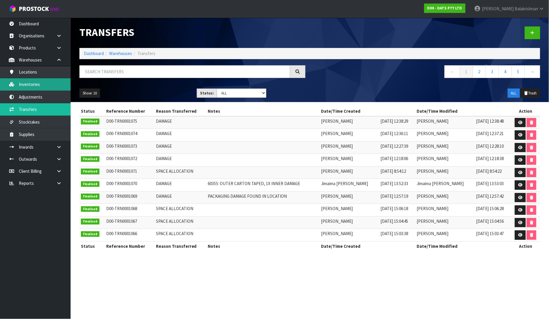
click at [37, 80] on link "Inventories" at bounding box center [35, 84] width 71 height 12
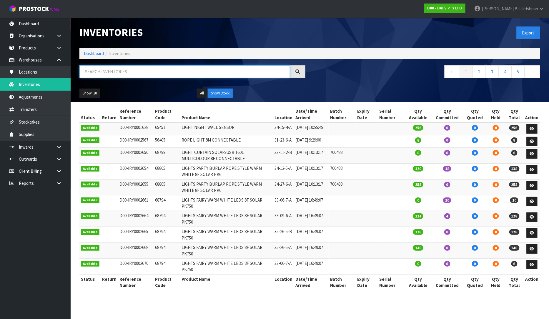
click at [181, 70] on input "text" at bounding box center [184, 71] width 211 height 13
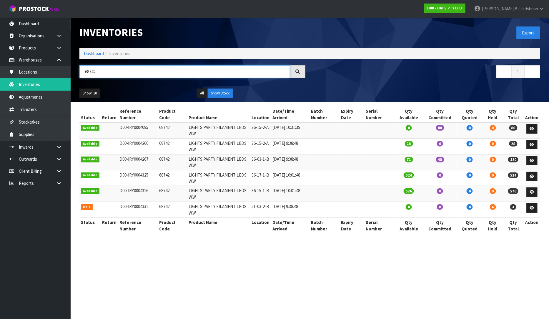
type input "68742"
click at [172, 261] on section "Inventories Export Dashboard Inventories 68742 ← 1 → Show: 10 5 10 25 50 All Sh…" at bounding box center [274, 159] width 549 height 319
click at [161, 205] on td "68742" at bounding box center [172, 210] width 29 height 16
click at [161, 206] on td "68742" at bounding box center [172, 210] width 29 height 16
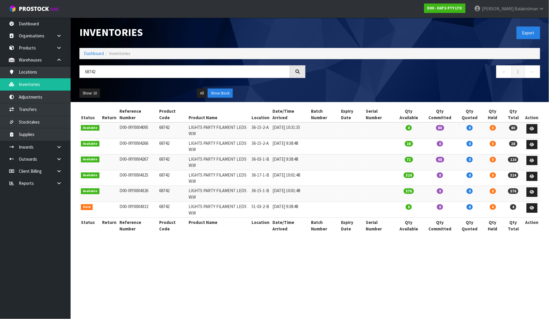
click at [145, 264] on section "Inventories Export Dashboard Inventories 68742 ← 1 → Show: 10 5 10 25 50 All Sh…" at bounding box center [274, 159] width 549 height 319
drag, startPoint x: 132, startPoint y: 72, endPoint x: 19, endPoint y: 80, distance: 113.2
click at [19, 80] on body "Toggle navigation ProStock WMS D00 - DATS PTY LTD Raj Balakrishnan Logout Dashb…" at bounding box center [274, 159] width 549 height 319
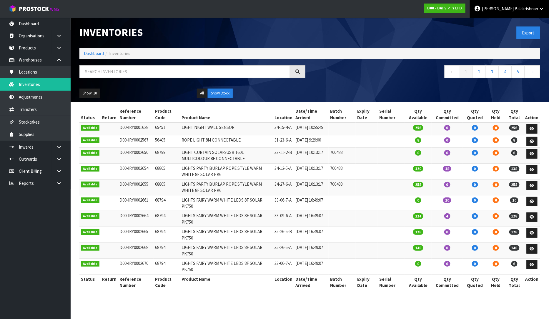
click at [541, 9] on icon at bounding box center [542, 8] width 6 height 4
click at [519, 25] on link "Logout" at bounding box center [525, 23] width 46 height 8
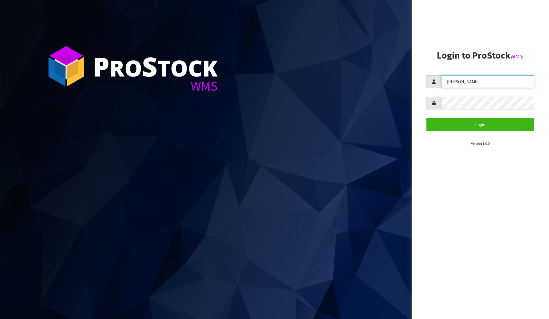
drag, startPoint x: 475, startPoint y: 86, endPoint x: 440, endPoint y: 85, distance: 35.3
click at [440, 85] on div "[PERSON_NAME]" at bounding box center [480, 81] width 108 height 13
type input "[PERSON_NAME]"
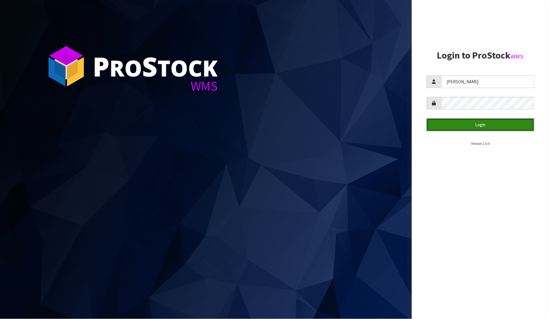
click at [450, 121] on button "Login" at bounding box center [480, 124] width 108 height 13
